Goal: Task Accomplishment & Management: Manage account settings

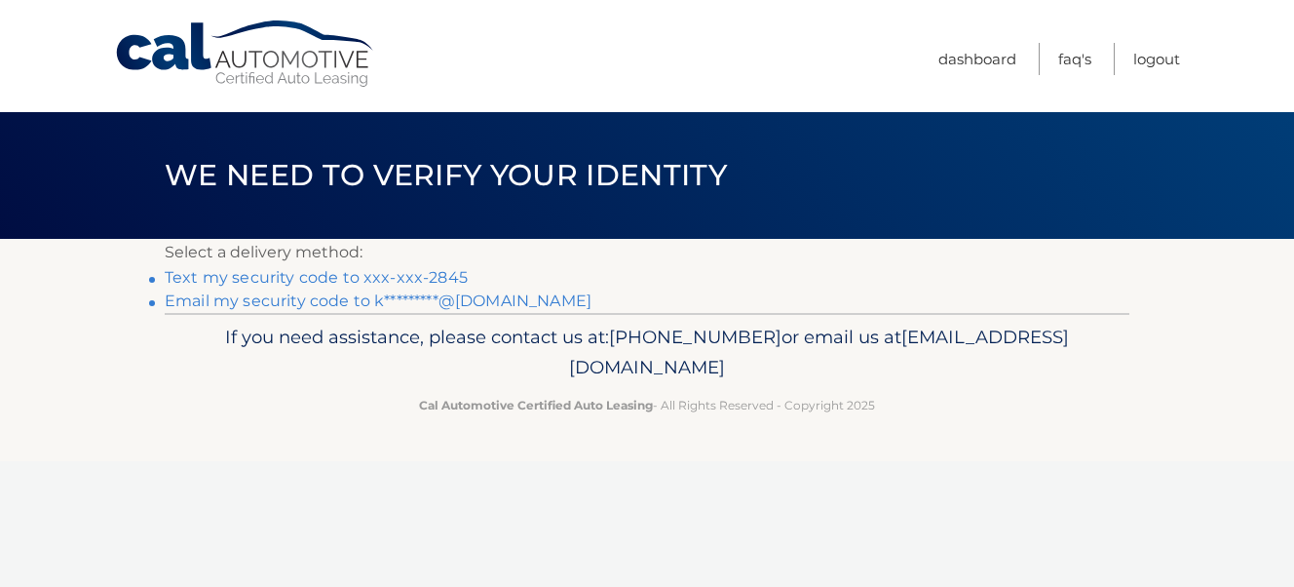
drag, startPoint x: 281, startPoint y: 266, endPoint x: 273, endPoint y: 273, distance: 10.4
click at [273, 273] on li "Text my security code to xxx-xxx-2845" at bounding box center [647, 277] width 965 height 23
drag, startPoint x: 273, startPoint y: 273, endPoint x: 248, endPoint y: 279, distance: 25.0
click at [248, 279] on link "Text my security code to xxx-xxx-2845" at bounding box center [316, 277] width 303 height 19
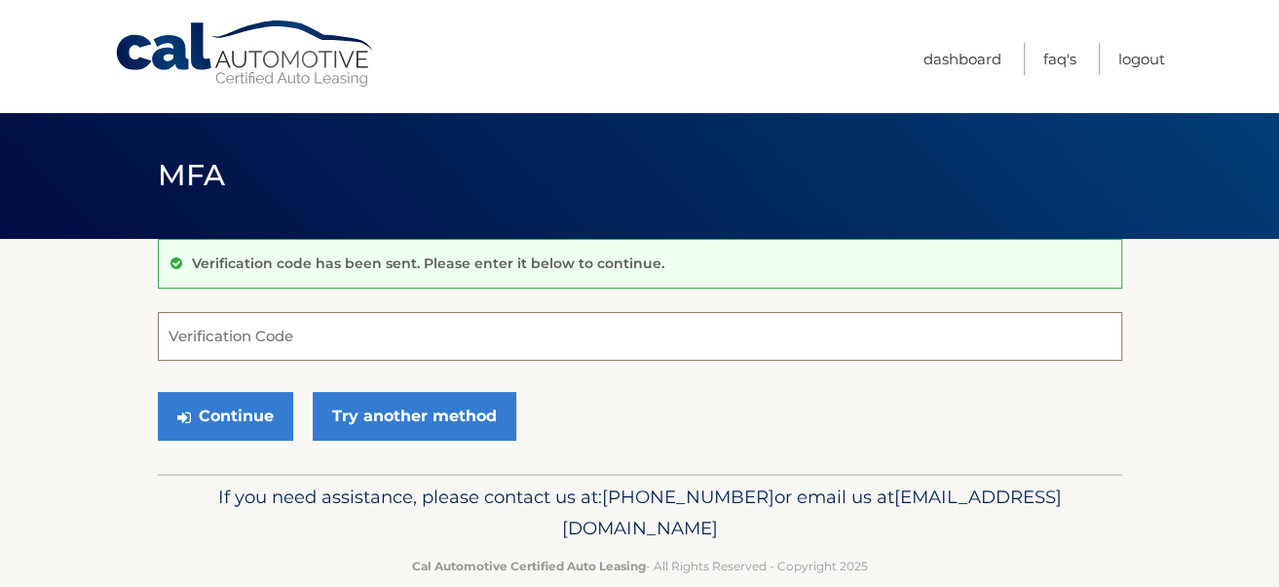
click at [220, 348] on input "Verification Code" at bounding box center [640, 336] width 965 height 49
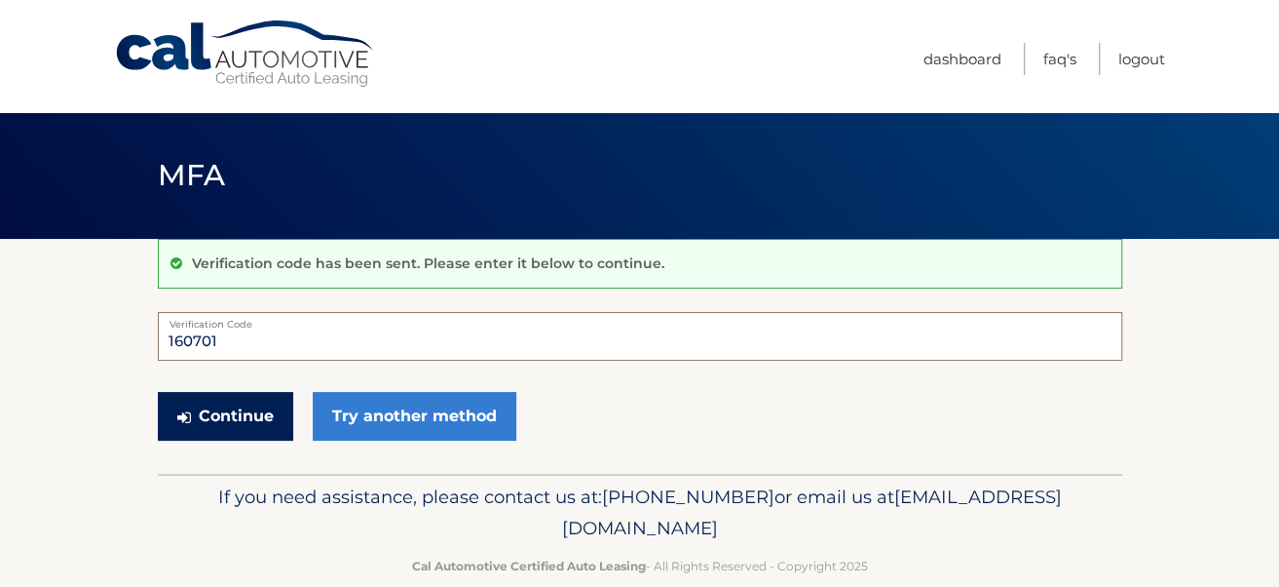
type input "160701"
click at [217, 426] on button "Continue" at bounding box center [225, 416] width 135 height 49
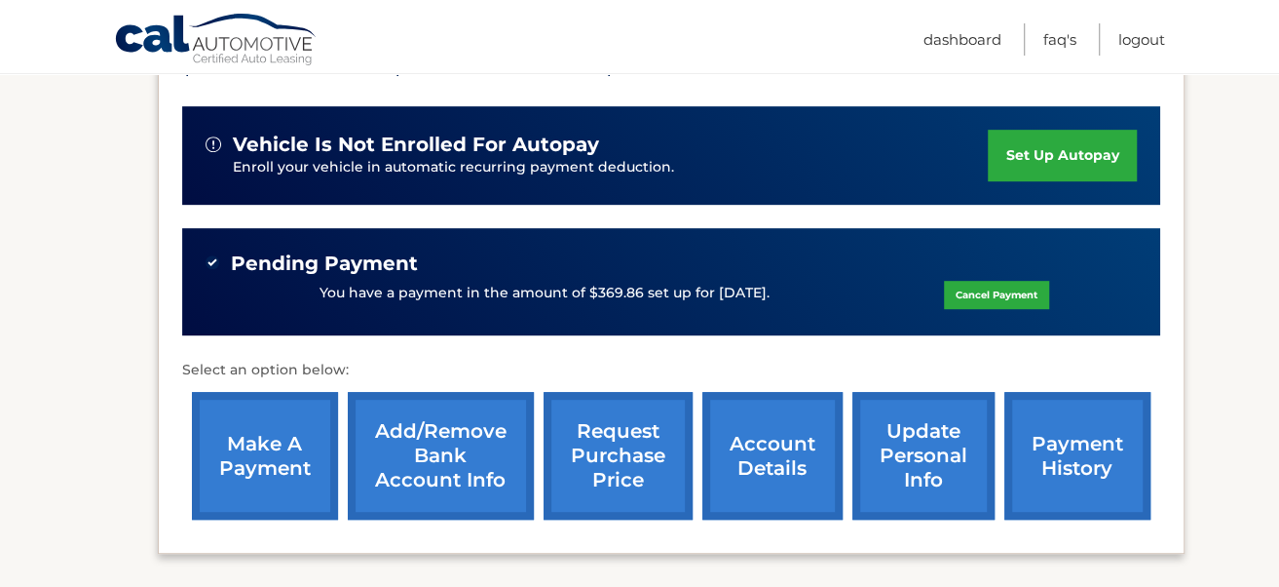
scroll to position [491, 0]
